Goal: Contribute content: Add original content to the website for others to see

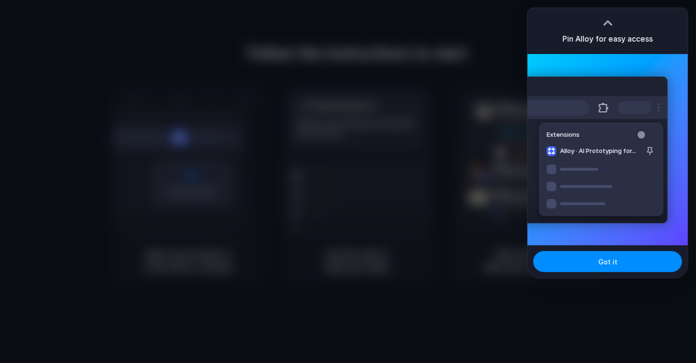
drag, startPoint x: 616, startPoint y: 264, endPoint x: 694, endPoint y: 299, distance: 86.2
click at [616, 263] on button "Got it" at bounding box center [607, 261] width 149 height 21
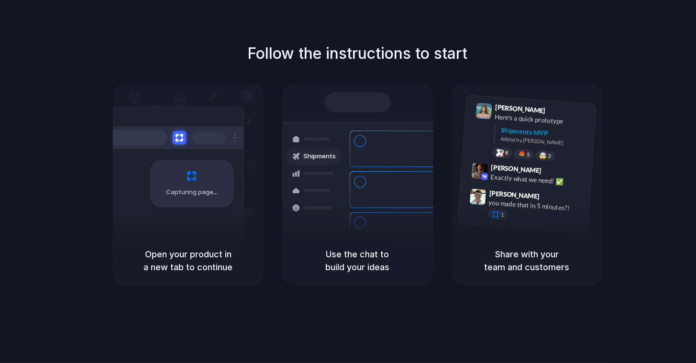
drag, startPoint x: 148, startPoint y: 250, endPoint x: 220, endPoint y: 268, distance: 75.1
click at [220, 268] on h5 "Open your product in a new tab to continue" at bounding box center [188, 261] width 128 height 26
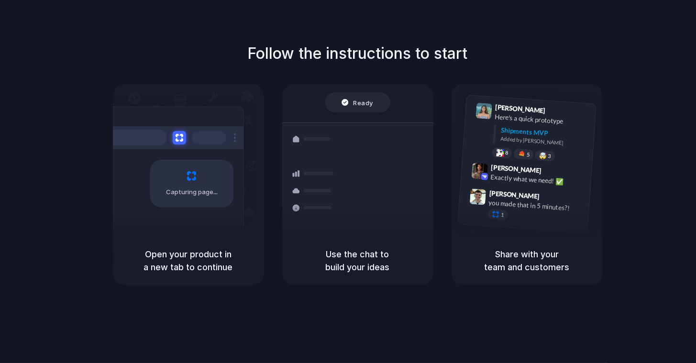
drag, startPoint x: 257, startPoint y: 49, endPoint x: 504, endPoint y: 81, distance: 249.4
click at [504, 81] on div "Follow the instructions to start Capturing page Open your product in a new tab …" at bounding box center [358, 163] width 696 height 243
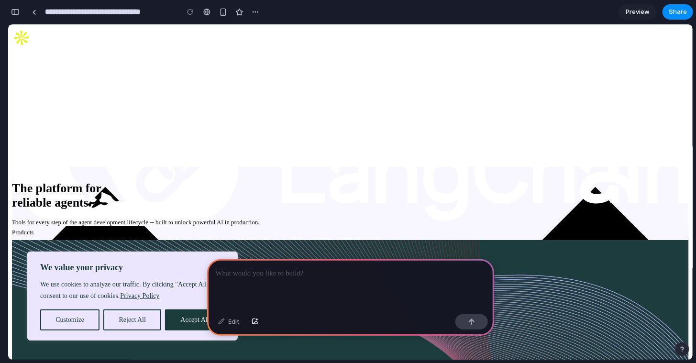
click at [358, 182] on div at bounding box center [358, 182] width 0 height 0
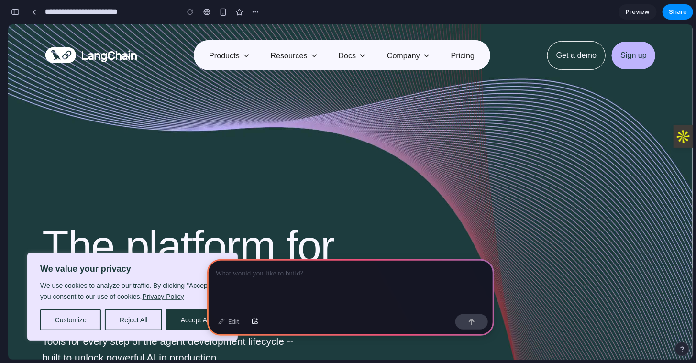
type input "**********"
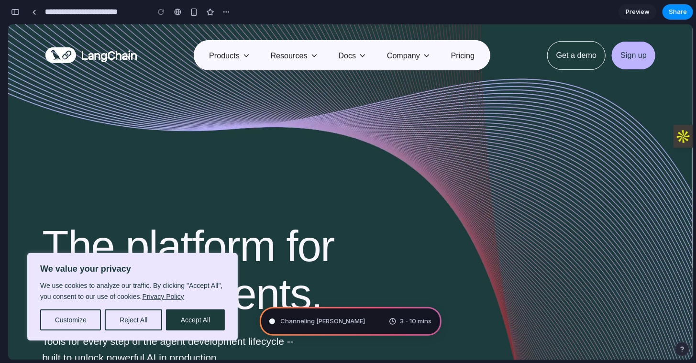
click at [358, 182] on div at bounding box center [358, 182] width 0 height 0
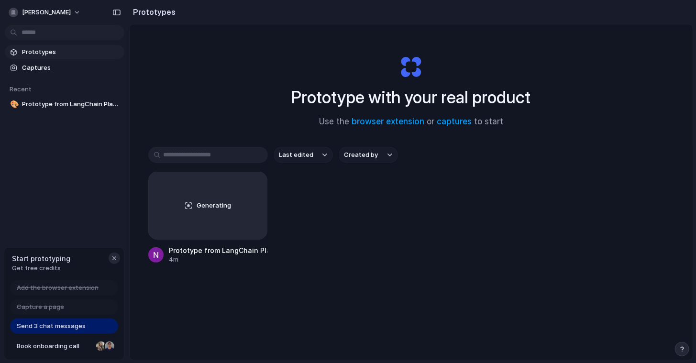
click at [115, 259] on div "button" at bounding box center [114, 258] width 8 height 8
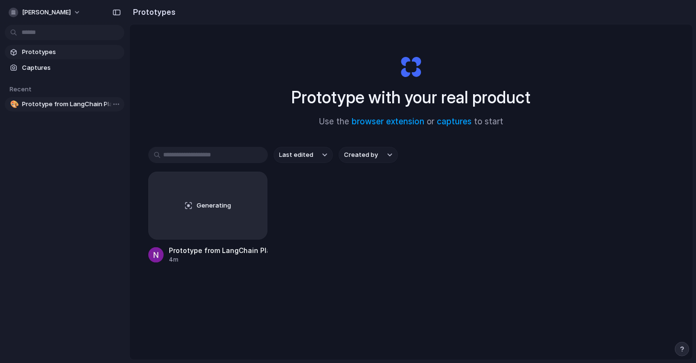
click at [65, 100] on span "Prototype from LangChain Platform" at bounding box center [71, 104] width 99 height 10
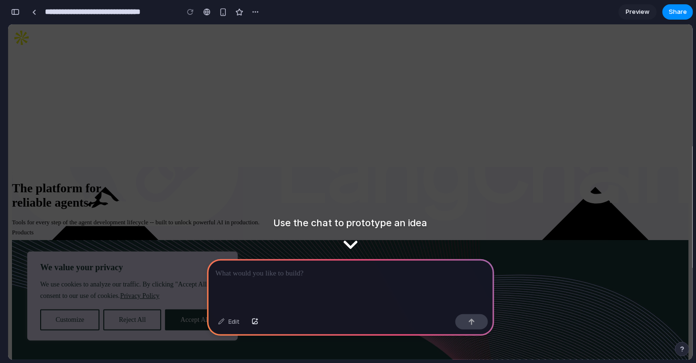
click at [641, 9] on span "Preview" at bounding box center [638, 12] width 24 height 10
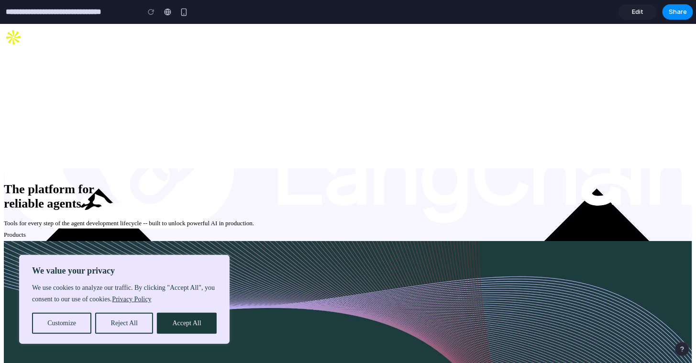
click at [643, 11] on span "Edit" at bounding box center [637, 12] width 11 height 10
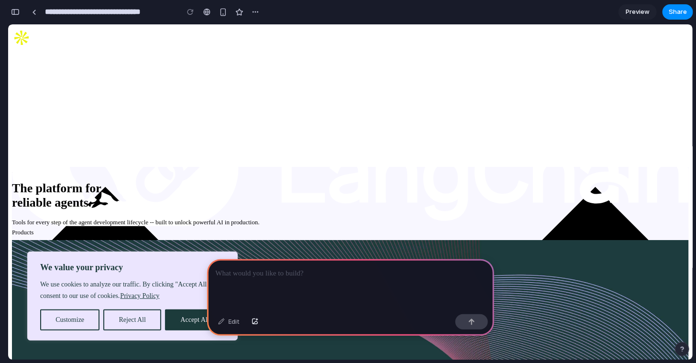
click at [398, 279] on div at bounding box center [350, 284] width 287 height 51
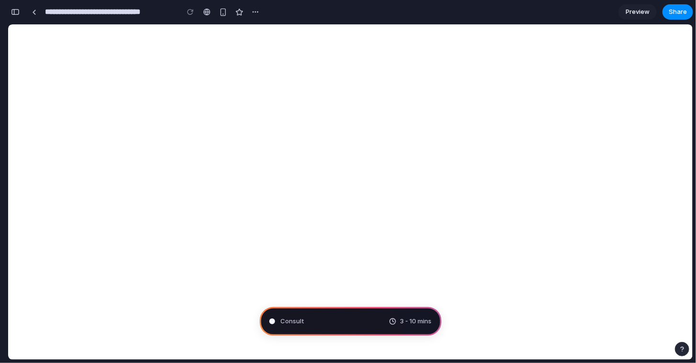
type input "**********"
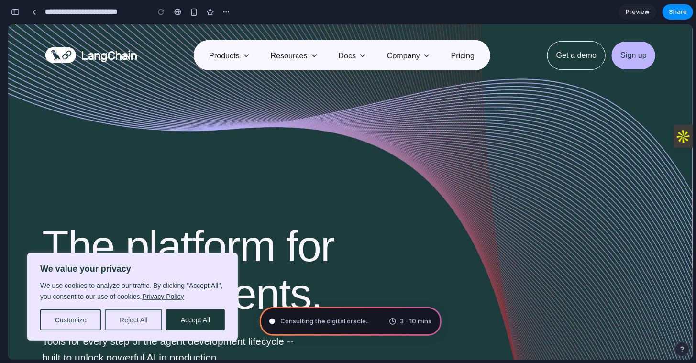
click at [131, 321] on button "Reject All" at bounding box center [133, 319] width 57 height 21
click at [336, 317] on span "Consulting the digital oracle ." at bounding box center [324, 322] width 87 height 10
click at [328, 320] on span "Consulting the digital oracle .." at bounding box center [325, 322] width 88 height 10
click at [421, 321] on span "3 - 10 mins" at bounding box center [416, 322] width 32 height 10
